Goal: Task Accomplishment & Management: Use online tool/utility

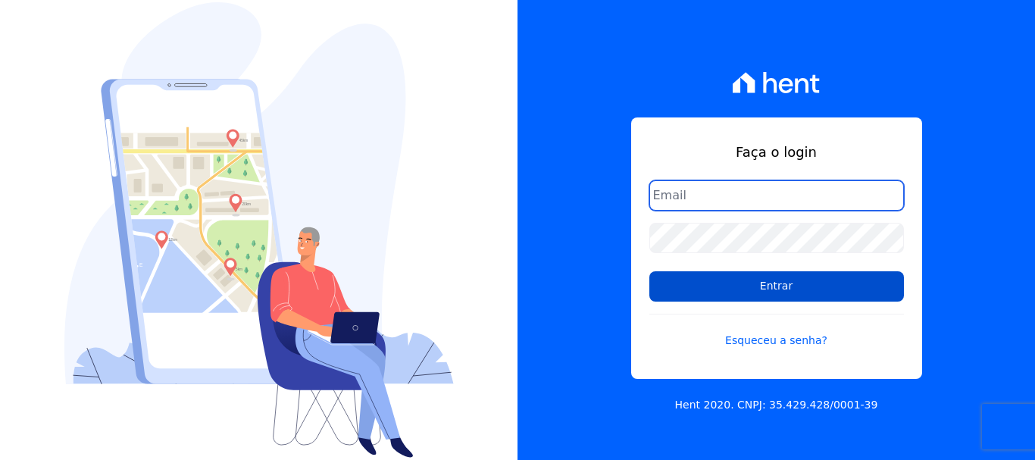
type input "[PERSON_NAME][EMAIL_ADDRESS][PERSON_NAME][DOMAIN_NAME]"
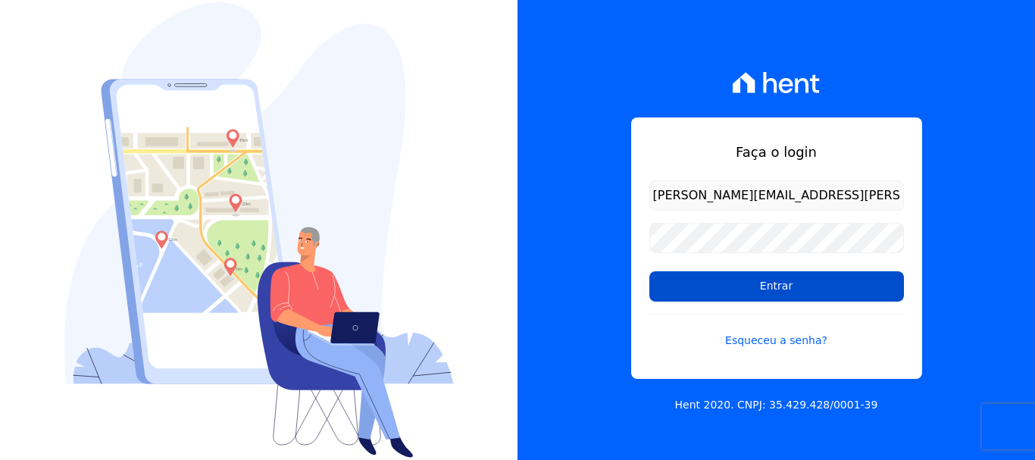
click at [776, 276] on input "Entrar" at bounding box center [776, 286] width 255 height 30
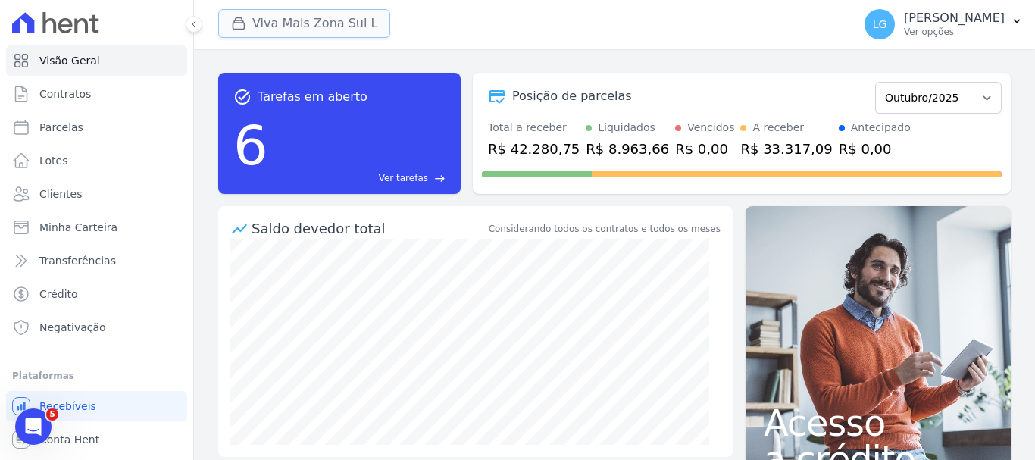
click at [358, 18] on button "Viva Mais Zona Sul L" at bounding box center [304, 23] width 172 height 29
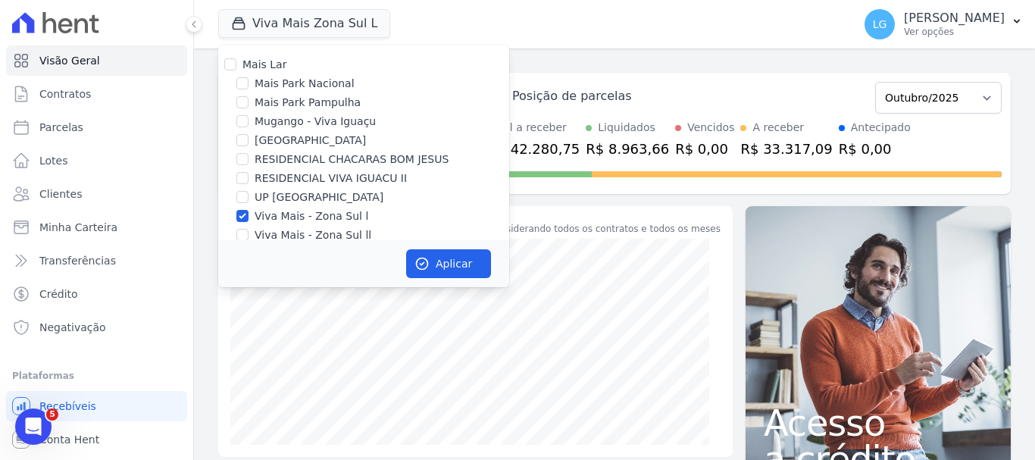
click at [266, 64] on label "Mais Lar" at bounding box center [264, 64] width 44 height 12
click at [236, 64] on input "Mais Lar" at bounding box center [230, 64] width 12 height 12
checkbox input "true"
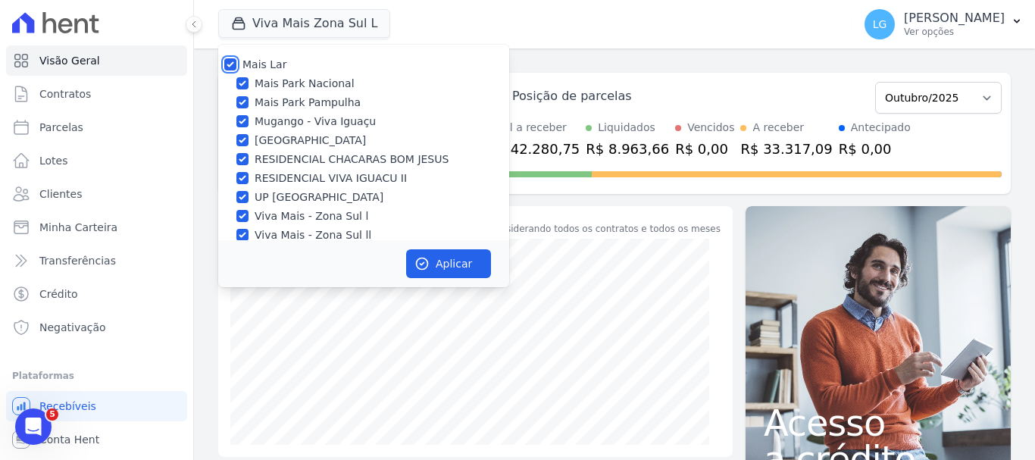
checkbox input "true"
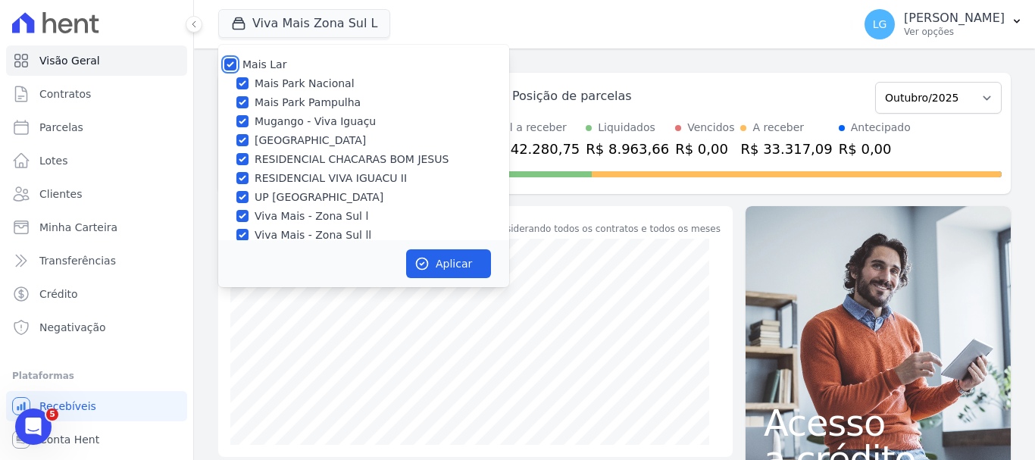
checkbox input "true"
click at [430, 267] on button "Aplicar" at bounding box center [448, 263] width 85 height 29
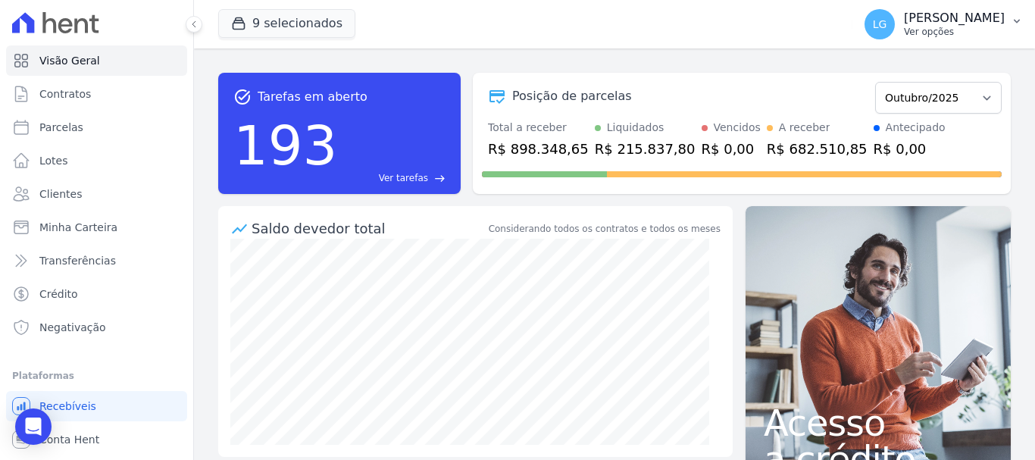
click at [964, 23] on p "[PERSON_NAME]" at bounding box center [954, 18] width 101 height 15
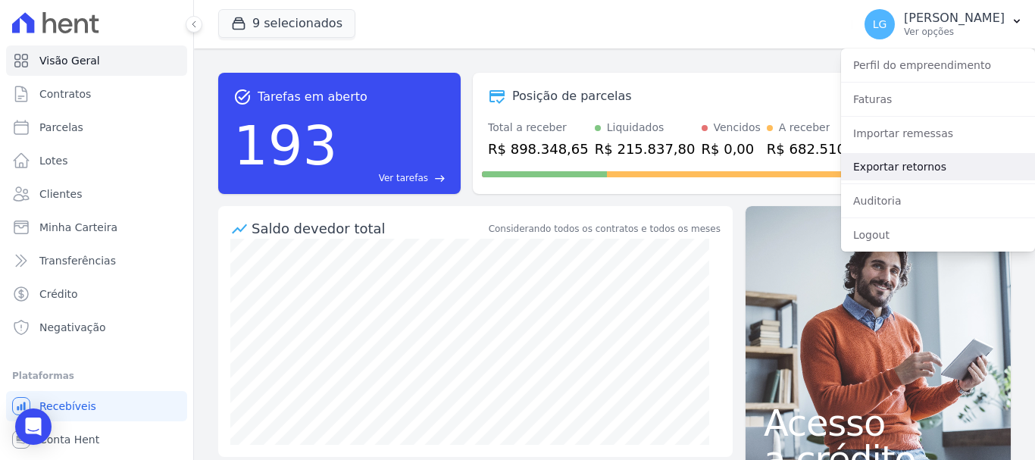
click at [922, 166] on link "Exportar retornos" at bounding box center [938, 166] width 194 height 27
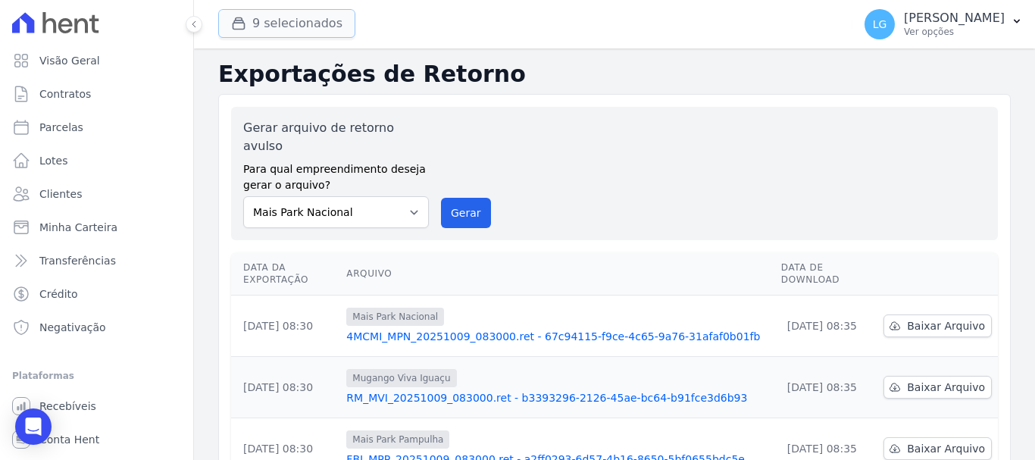
click at [260, 20] on button "9 selecionados" at bounding box center [286, 23] width 137 height 29
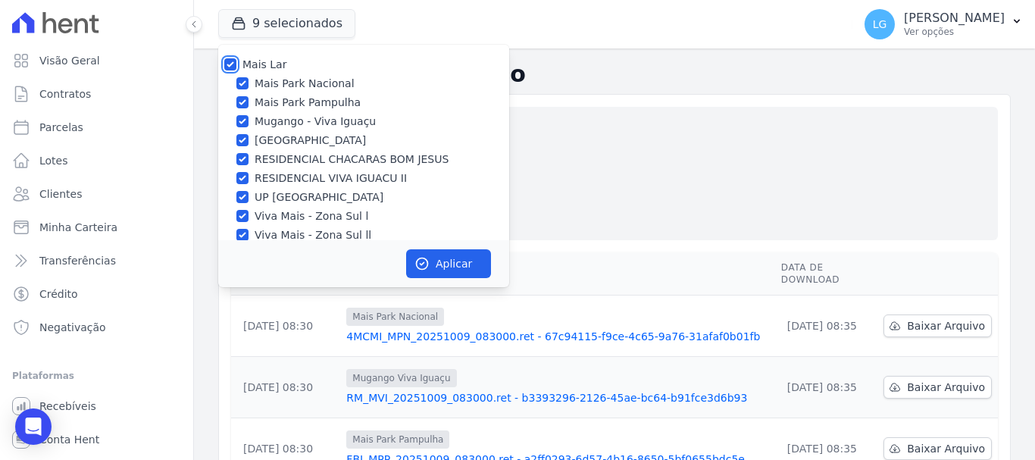
click at [230, 69] on input "Mais Lar" at bounding box center [230, 64] width 12 height 12
checkbox input "false"
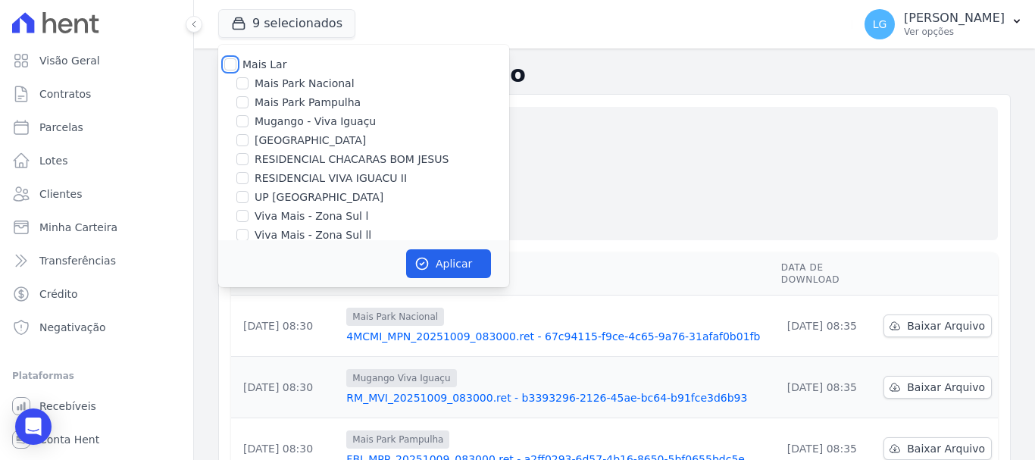
checkbox input "false"
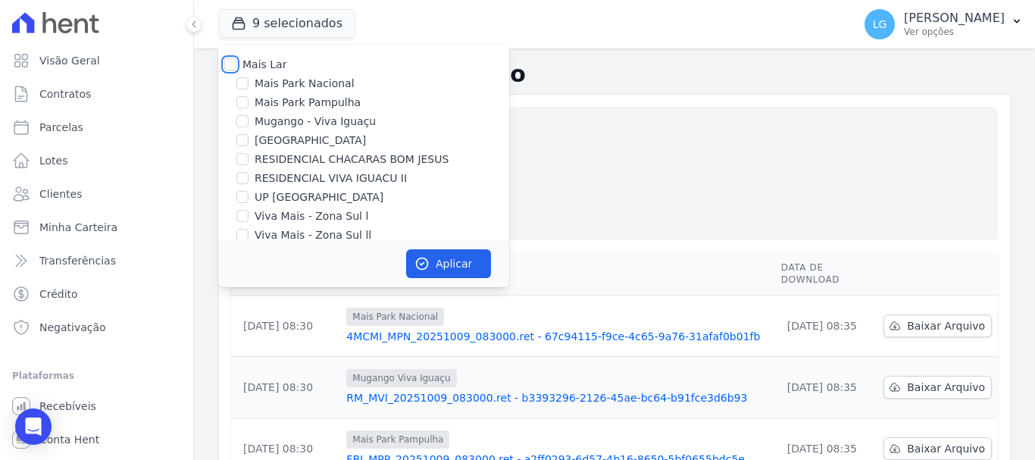
checkbox input "false"
click at [255, 82] on label "Mais Park Nacional" at bounding box center [305, 84] width 100 height 16
click at [249, 82] on input "Mais Park Nacional" at bounding box center [242, 83] width 12 height 12
checkbox input "true"
click at [456, 262] on button "Aplicar" at bounding box center [448, 263] width 85 height 29
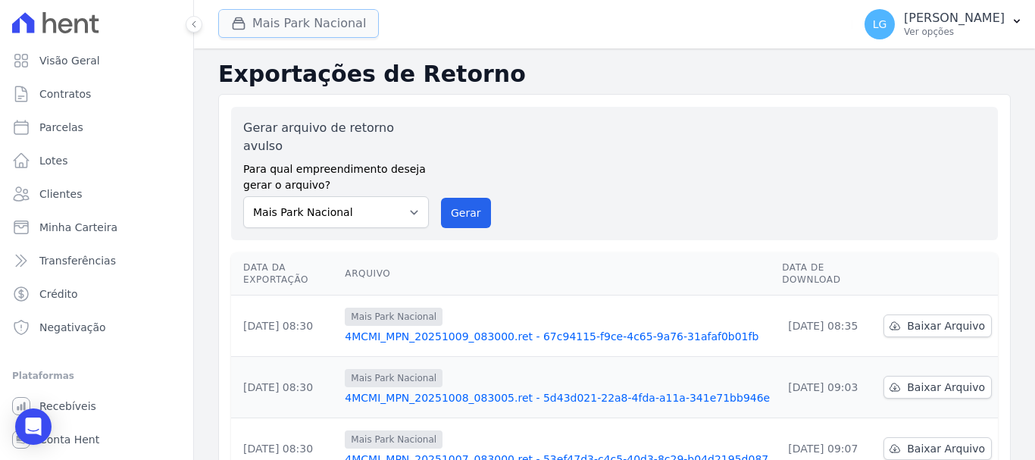
click at [282, 26] on button "Mais Park Nacional" at bounding box center [298, 23] width 161 height 29
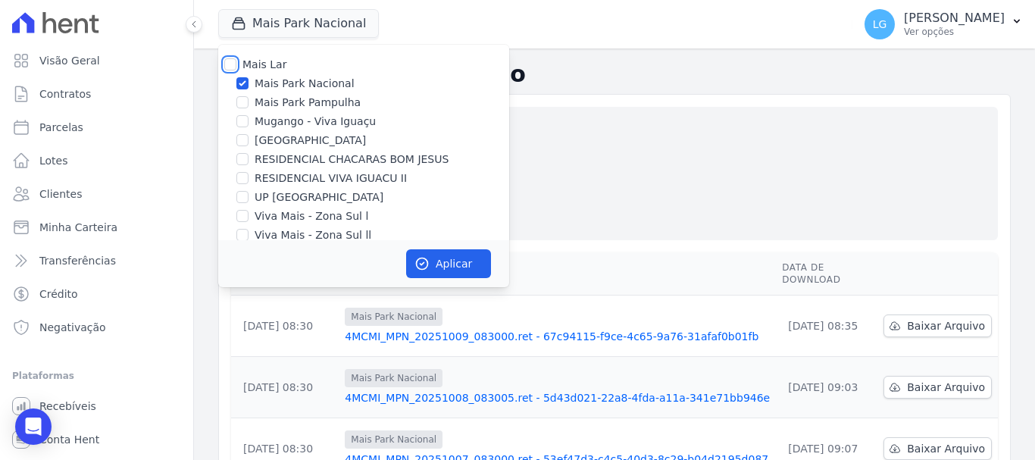
click at [224, 66] on input "Mais Lar" at bounding box center [230, 64] width 12 height 12
checkbox input "true"
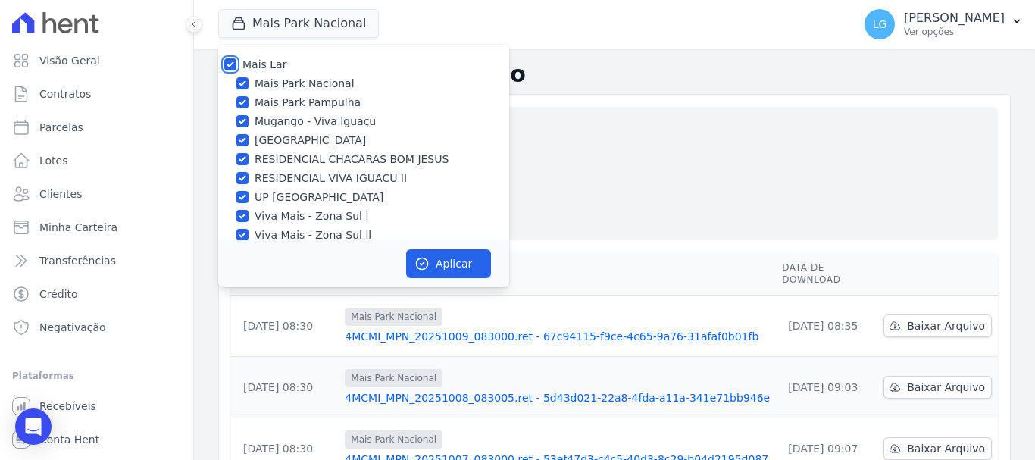
checkbox input "true"
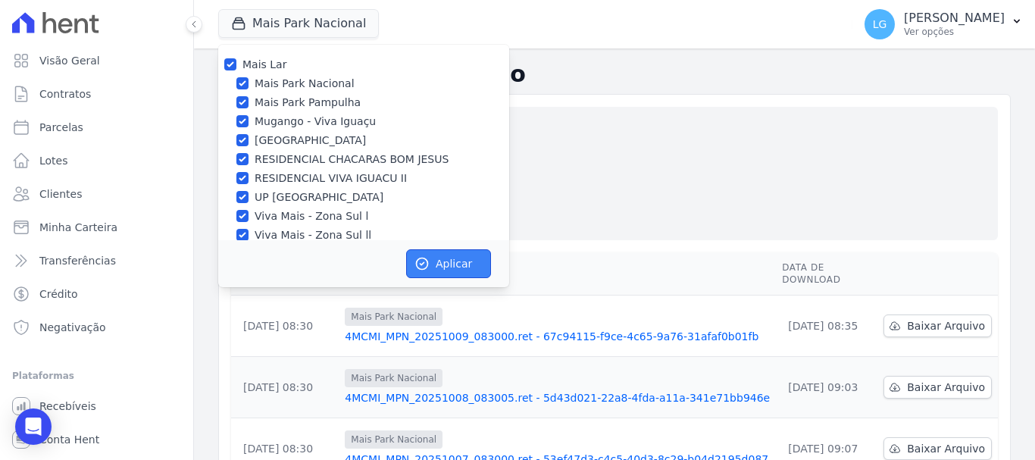
click at [423, 262] on icon "button" at bounding box center [421, 263] width 15 height 15
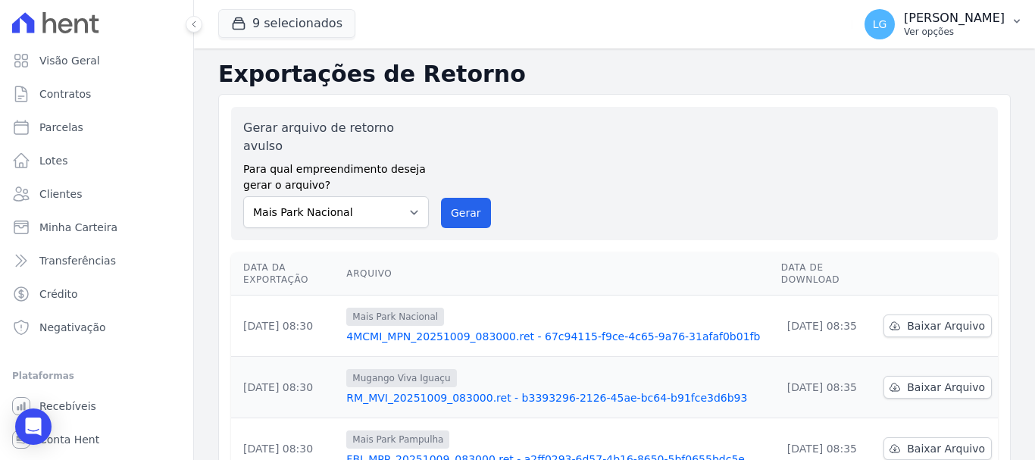
click at [946, 22] on p "[PERSON_NAME]" at bounding box center [954, 18] width 101 height 15
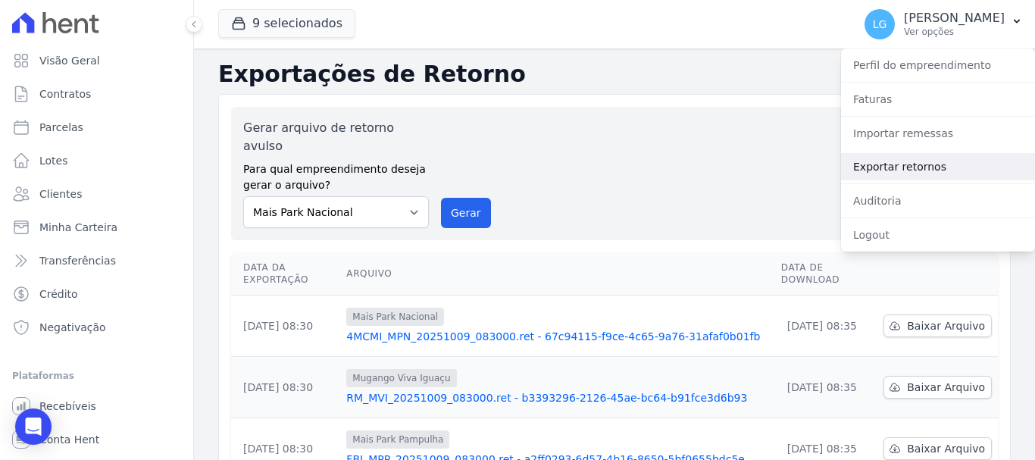
click at [906, 169] on link "Exportar retornos" at bounding box center [938, 166] width 194 height 27
